Goal: Navigation & Orientation: Find specific page/section

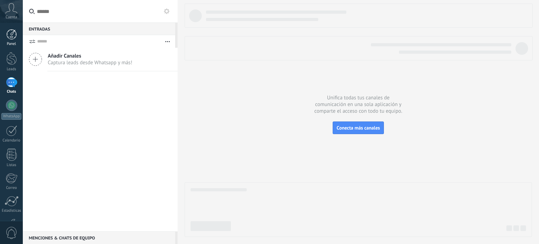
click at [9, 38] on div at bounding box center [11, 34] width 11 height 11
